Goal: Transaction & Acquisition: Purchase product/service

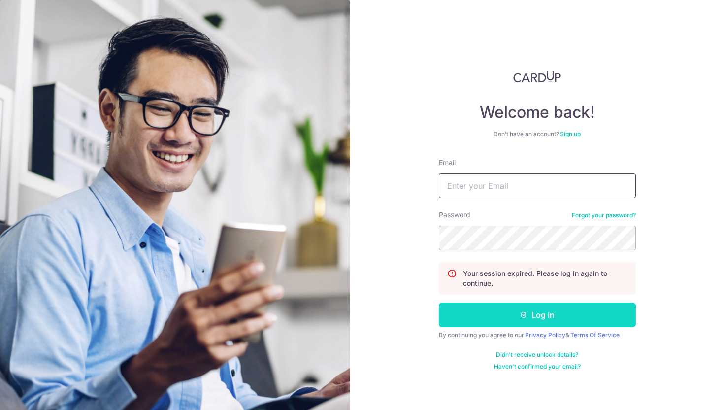
type input "[EMAIL_ADDRESS][DOMAIN_NAME]"
click at [525, 310] on button "Log in" at bounding box center [537, 314] width 197 height 25
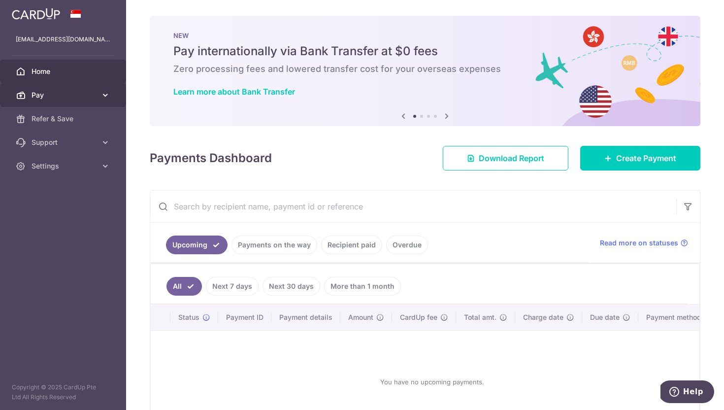
click at [103, 96] on icon at bounding box center [105, 95] width 10 height 10
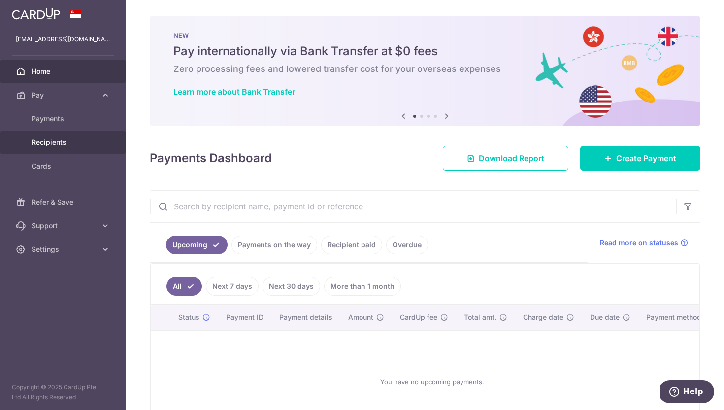
click at [64, 139] on span "Recipients" at bounding box center [64, 142] width 65 height 10
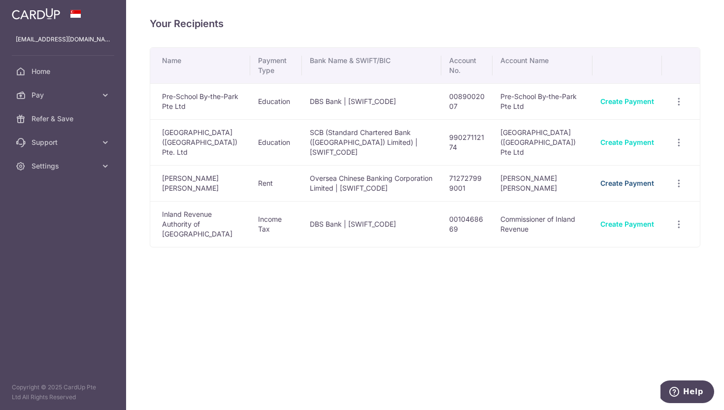
click at [627, 179] on link "Create Payment" at bounding box center [627, 183] width 54 height 8
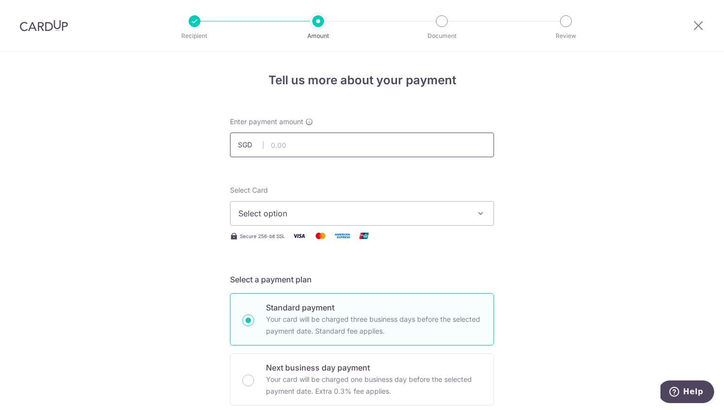
click at [385, 150] on input "text" at bounding box center [362, 144] width 264 height 25
type input "14,580.00"
click at [481, 205] on button "Select option" at bounding box center [362, 213] width 264 height 25
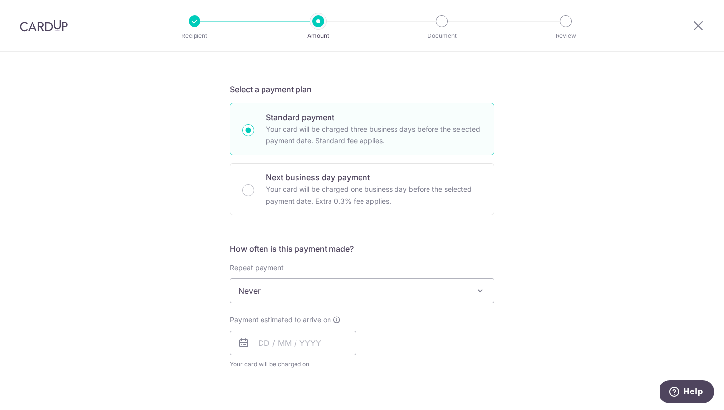
scroll to position [192, 0]
click at [298, 339] on input "text" at bounding box center [293, 340] width 126 height 25
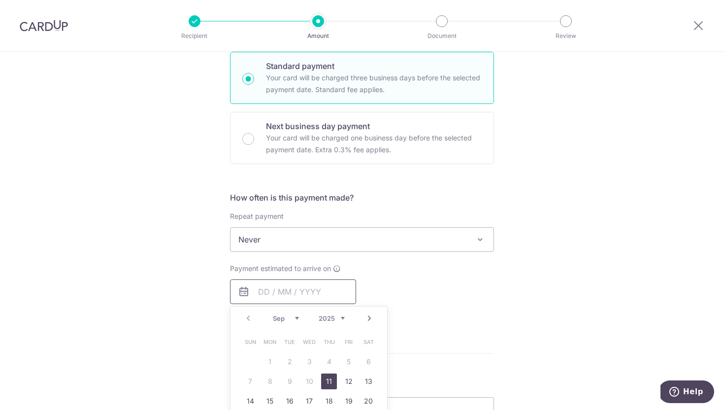
scroll to position [242, 0]
click at [528, 303] on div "Tell us more about your payment Enter payment amount SGD 14,580.00 14580.00 Sel…" at bounding box center [362, 254] width 724 height 891
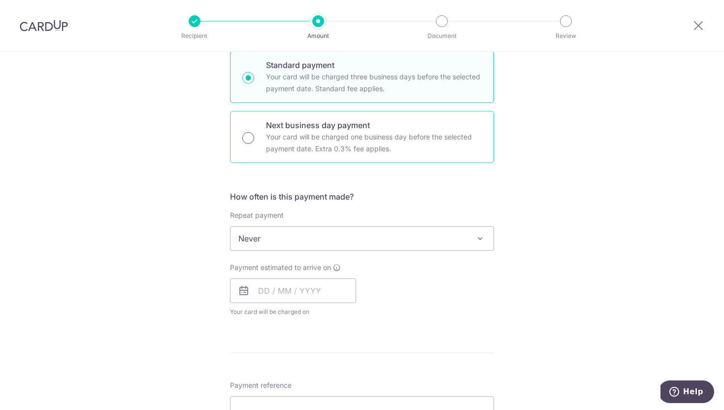
click at [252, 139] on input "Next business day payment Your card will be charged one business day before the…" at bounding box center [248, 138] width 12 height 12
radio input "true"
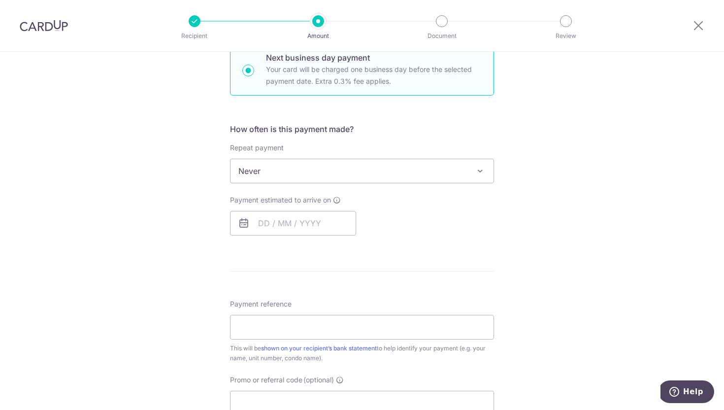
scroll to position [339, 0]
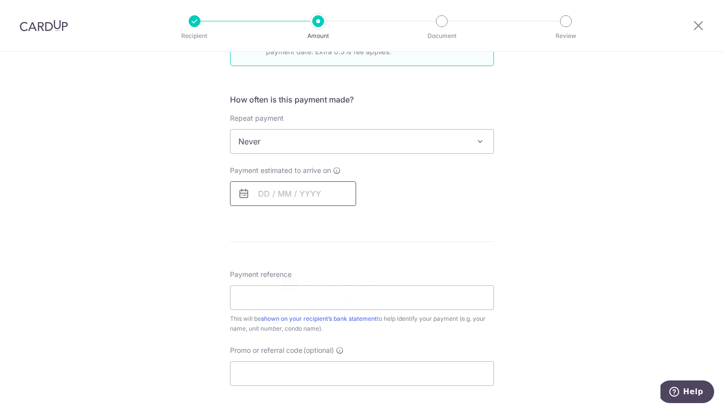
click at [307, 194] on input "text" at bounding box center [293, 193] width 126 height 25
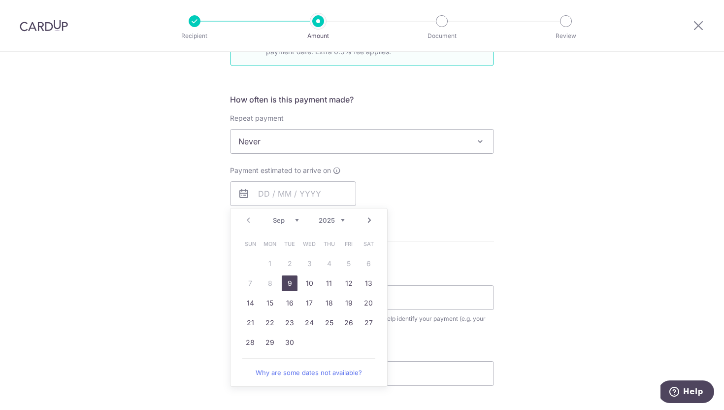
click at [288, 282] on link "9" at bounding box center [290, 283] width 16 height 16
type input "09/09/2025"
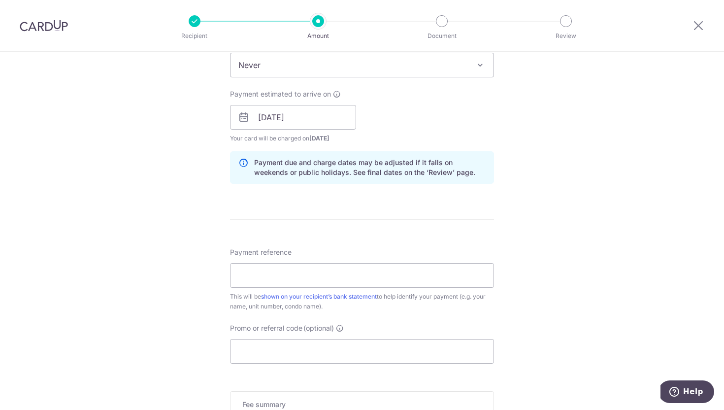
scroll to position [417, 0]
click at [335, 269] on input "Payment reference" at bounding box center [362, 273] width 264 height 25
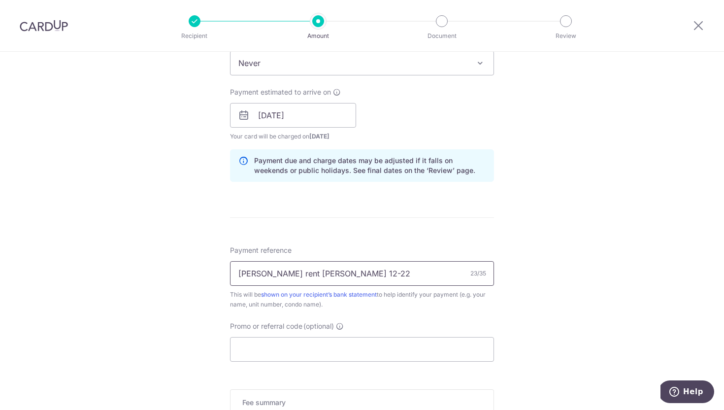
type input "Higgs rent Parvis 12-22"
click at [483, 277] on div "23/35" at bounding box center [478, 273] width 16 height 10
click at [511, 248] on div "Tell us more about your payment Enter payment amount SGD 14,580.00 14580.00 Sel…" at bounding box center [362, 123] width 724 height 979
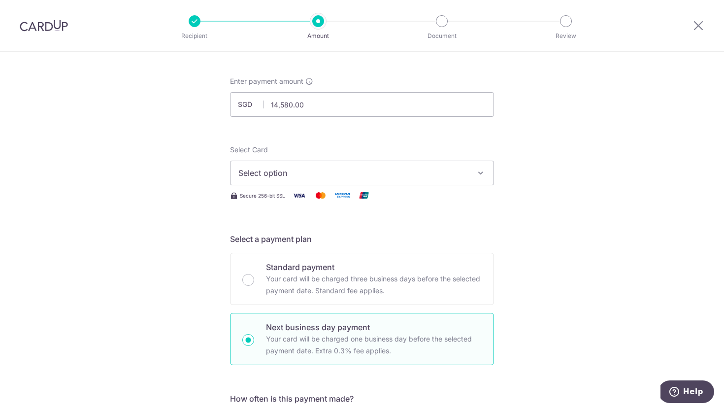
scroll to position [0, 0]
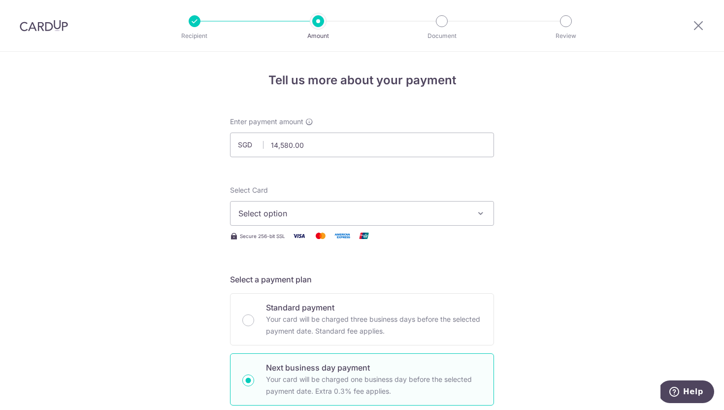
click at [471, 216] on button "Select option" at bounding box center [362, 213] width 264 height 25
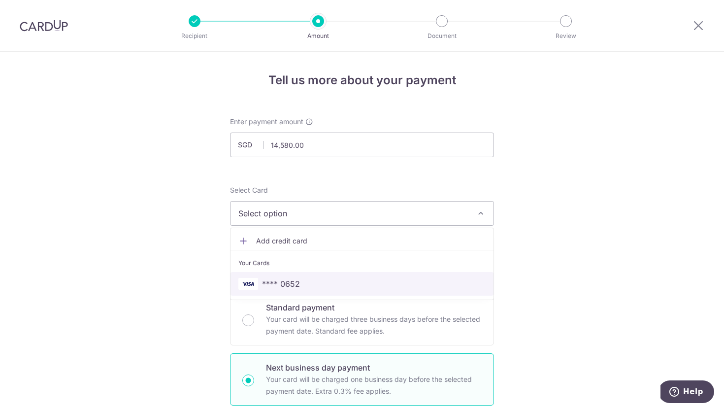
click at [329, 278] on span "**** 0652" at bounding box center [361, 284] width 247 height 12
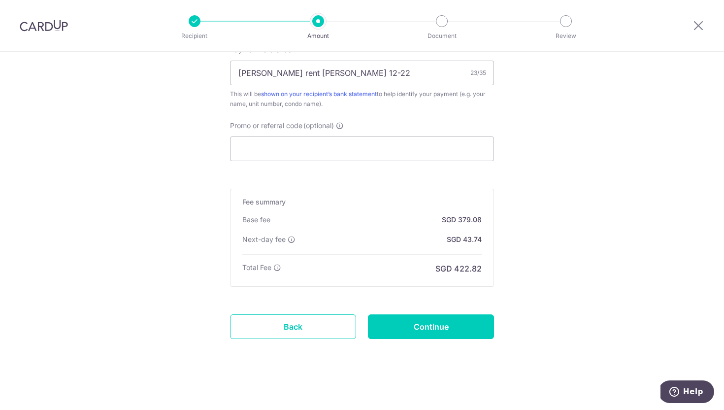
scroll to position [621, 0]
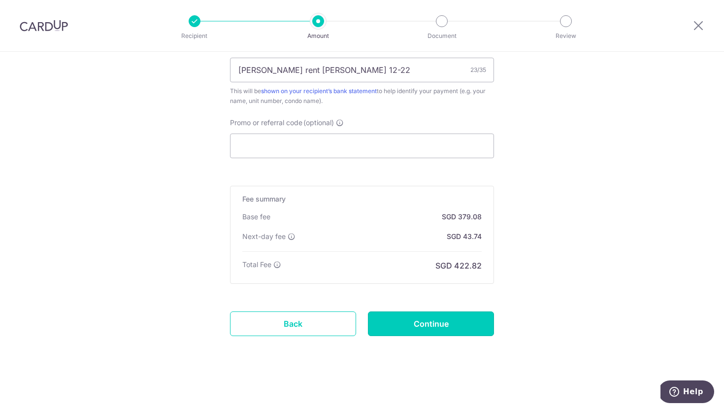
drag, startPoint x: 430, startPoint y: 323, endPoint x: 523, endPoint y: 285, distance: 101.1
click at [439, 326] on input "Continue" at bounding box center [431, 323] width 126 height 25
type input "Create Schedule"
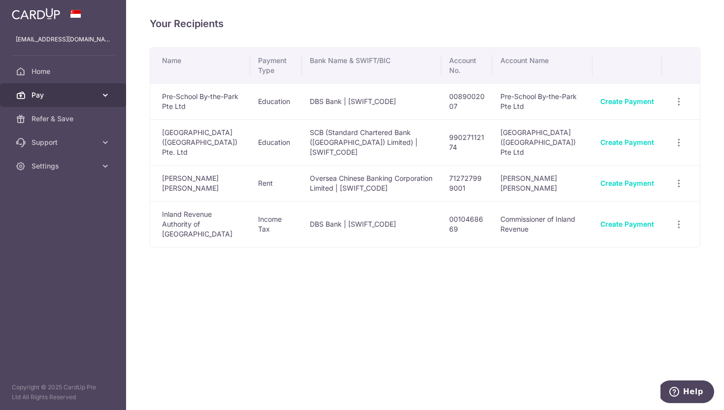
click at [115, 98] on link "Pay" at bounding box center [63, 95] width 126 height 24
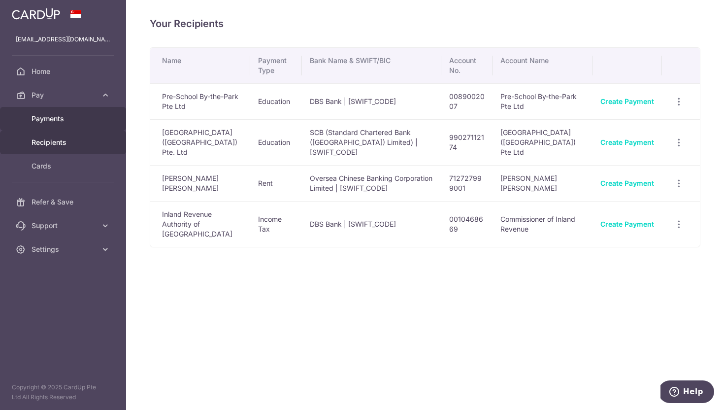
click at [63, 119] on span "Payments" at bounding box center [64, 119] width 65 height 10
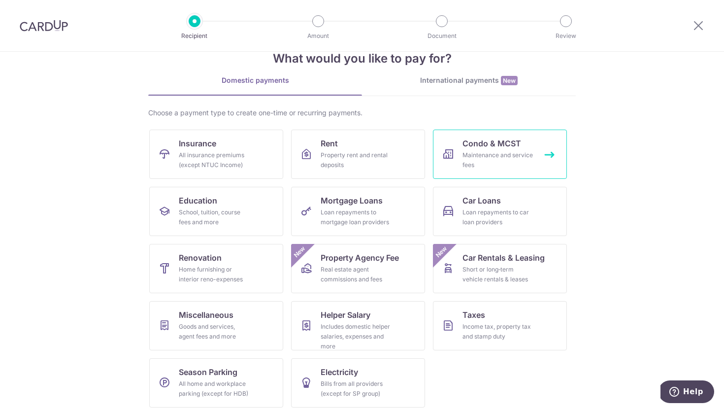
scroll to position [31, 0]
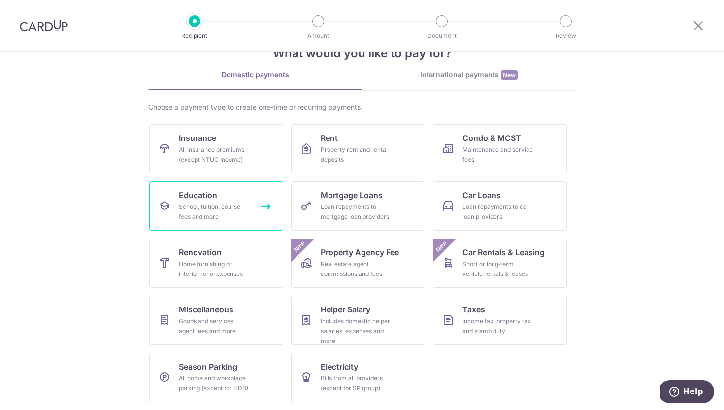
click at [215, 201] on link "Education School, tuition, course fees and more" at bounding box center [216, 205] width 134 height 49
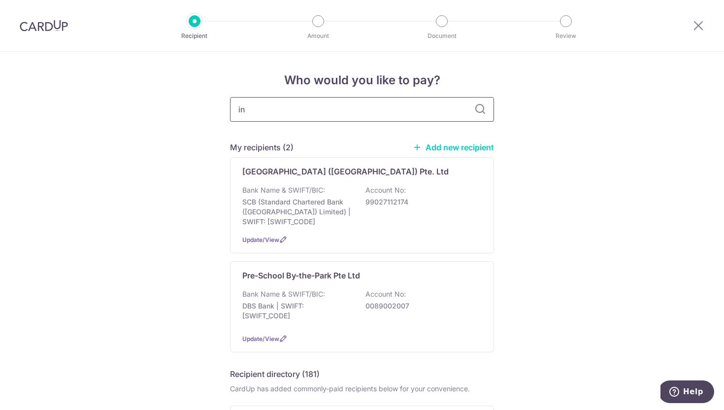
type input "int"
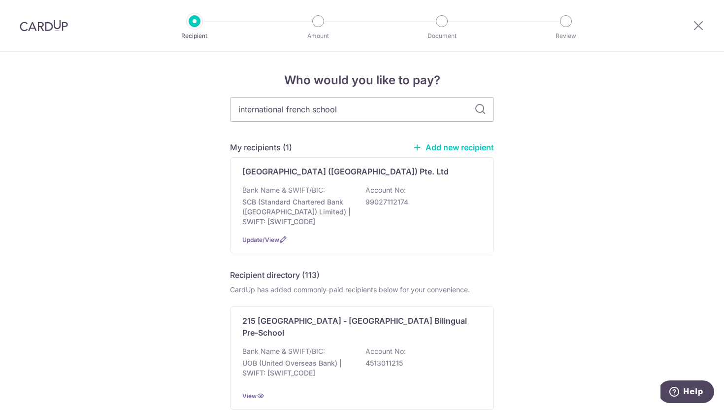
type input "international french school"
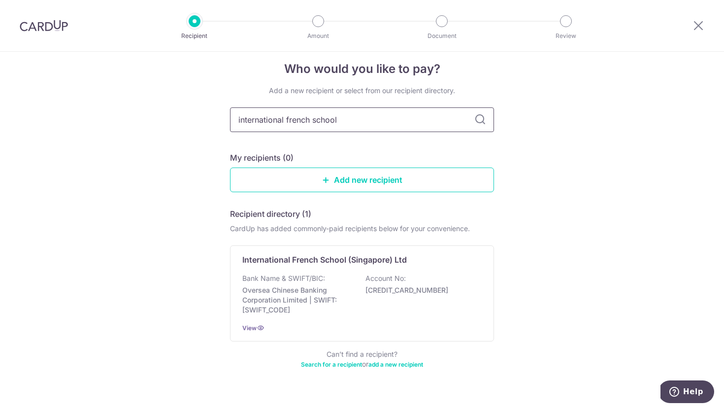
scroll to position [12, 0]
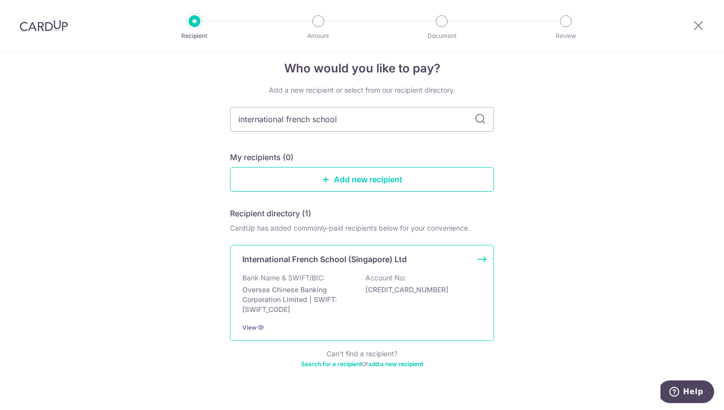
click at [480, 260] on div "International French School (Singapore) Ltd Bank Name & SWIFT/BIC: Oversea Chin…" at bounding box center [362, 293] width 264 height 96
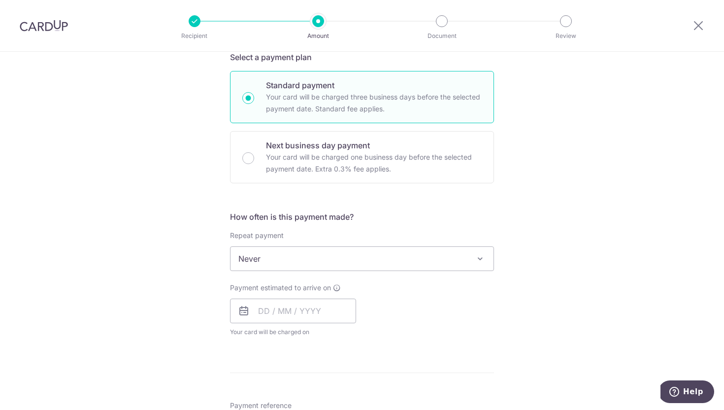
scroll to position [223, 0]
